Goal: Information Seeking & Learning: Learn about a topic

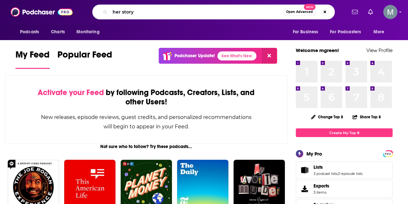
type input "her story"
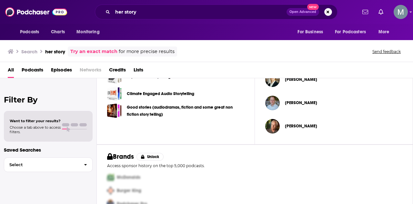
scroll to position [249, 0]
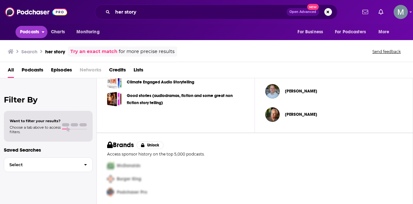
click at [33, 35] on span "Podcasts" at bounding box center [29, 31] width 19 height 9
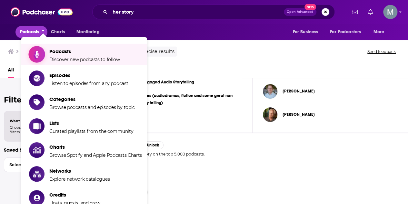
click at [67, 56] on span "Discover new podcasts to follow" at bounding box center [84, 59] width 71 height 6
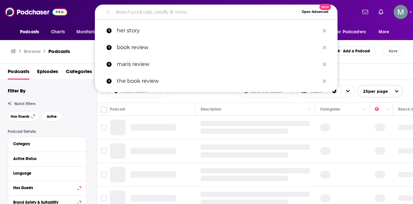
click at [181, 9] on input "Search podcasts, credits, & more..." at bounding box center [206, 12] width 186 height 10
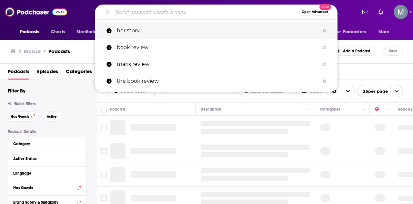
click at [128, 30] on p "her story" at bounding box center [218, 30] width 203 height 17
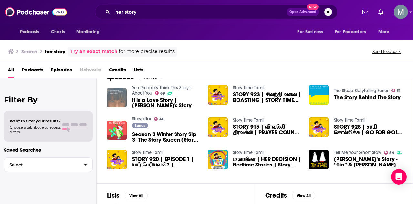
scroll to position [104, 0]
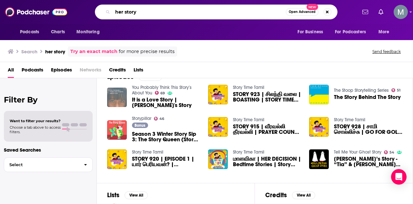
click at [124, 12] on input "her story" at bounding box center [199, 12] width 173 height 10
type input "herstory"
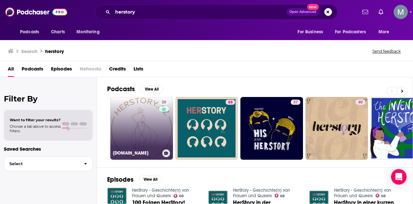
click at [141, 124] on link "28 [DOMAIN_NAME]" at bounding box center [141, 128] width 63 height 63
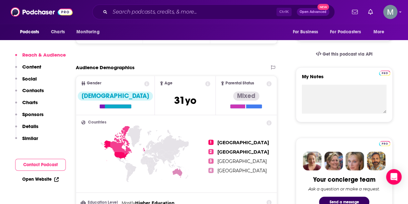
scroll to position [195, 0]
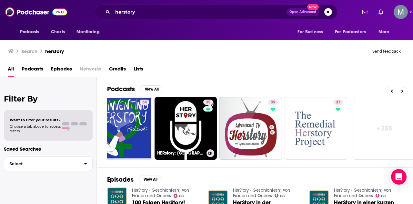
scroll to position [0, 286]
